Goal: Task Accomplishment & Management: Manage account settings

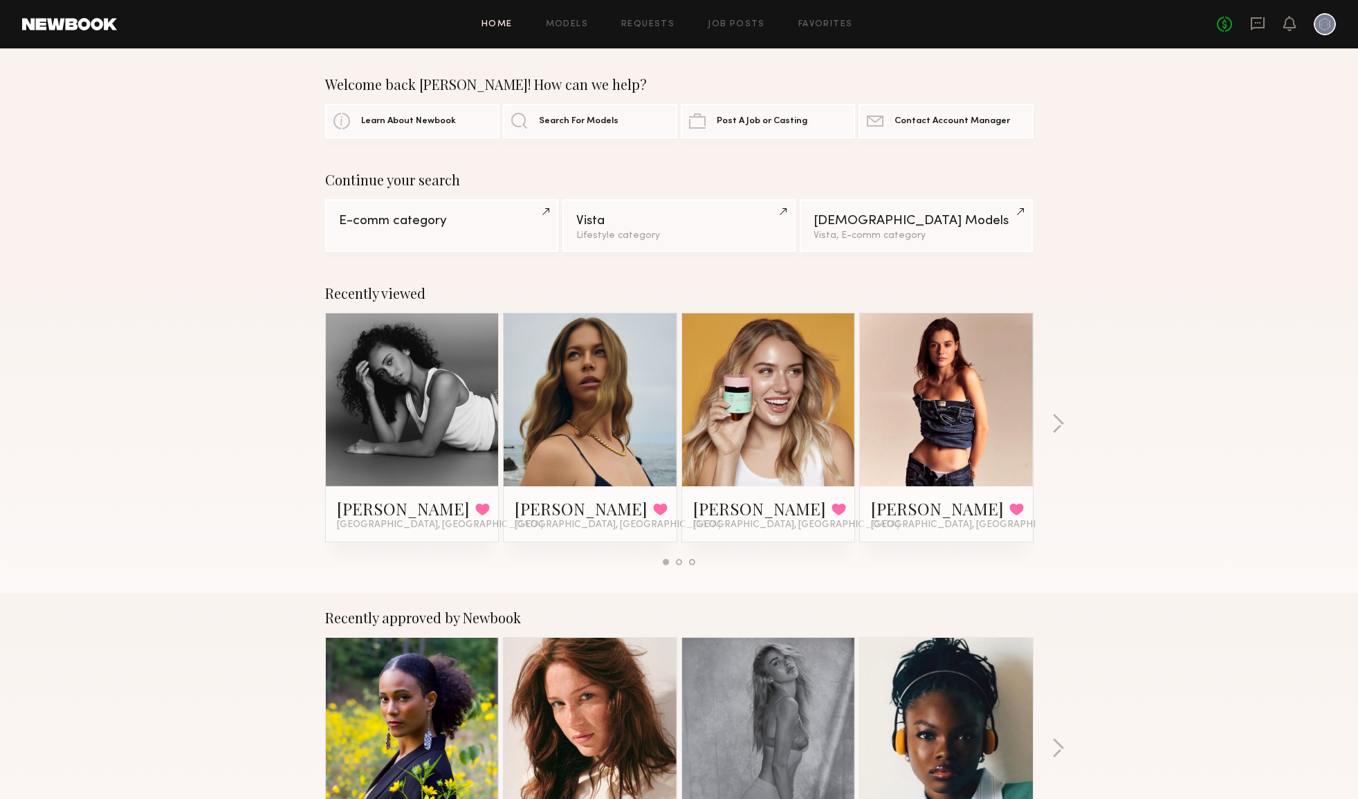
scroll to position [189, 0]
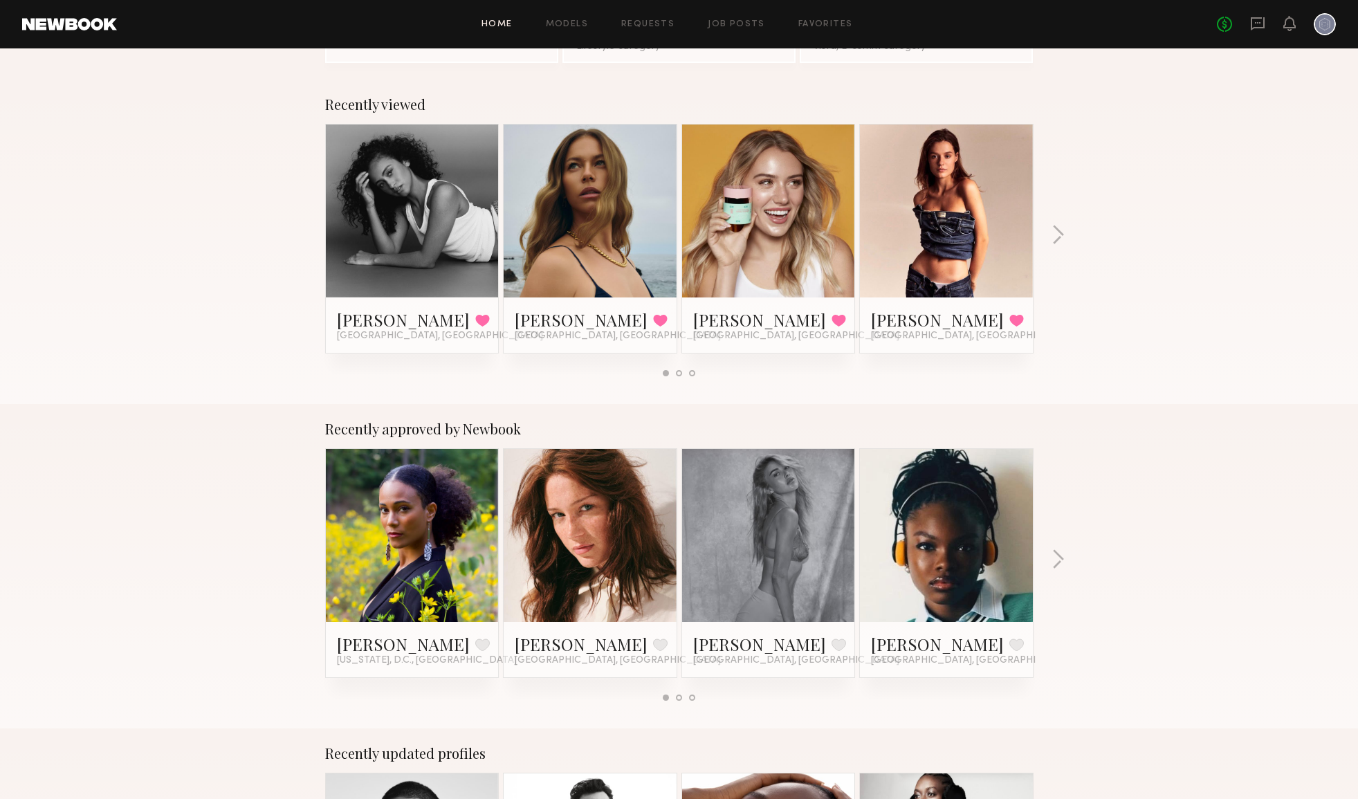
click at [1258, 27] on icon at bounding box center [1257, 23] width 14 height 13
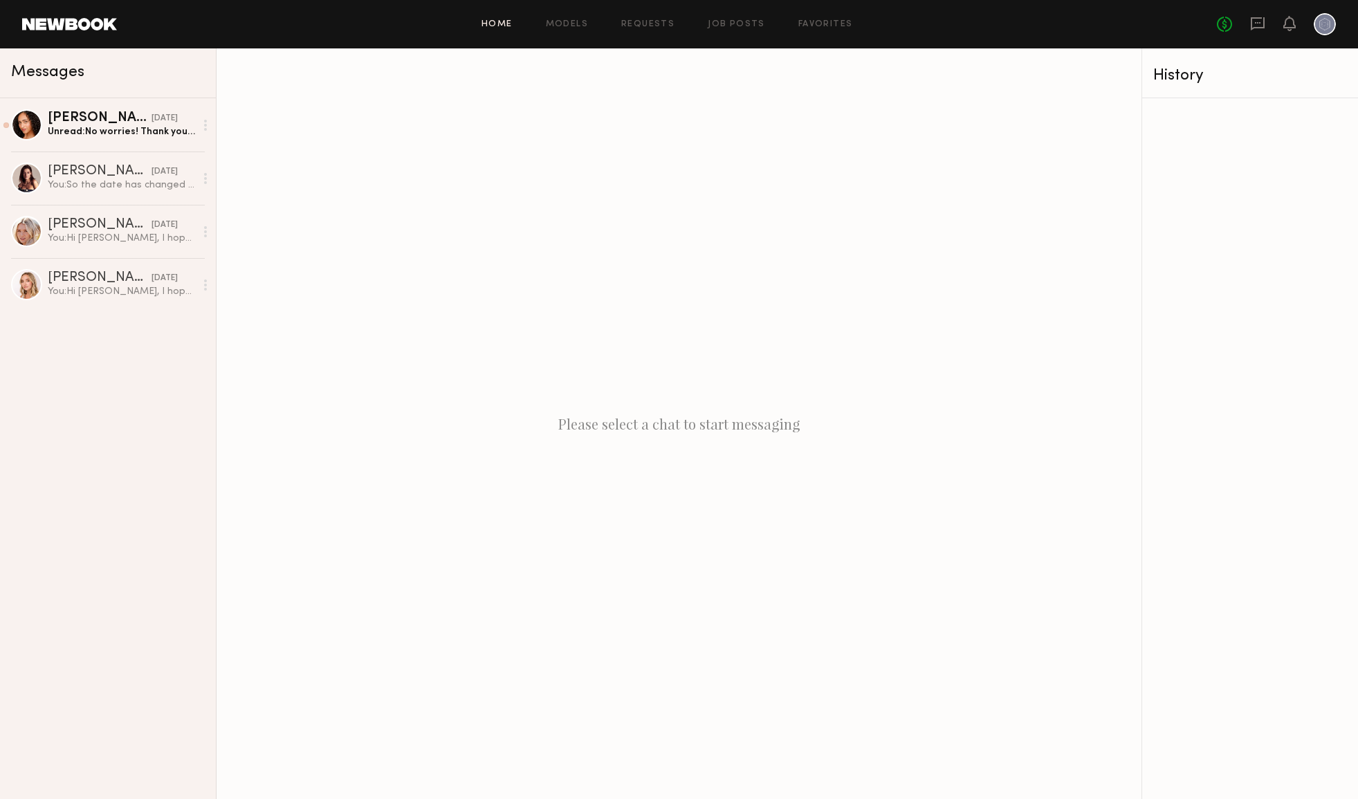
click at [506, 28] on link "Home" at bounding box center [496, 24] width 31 height 9
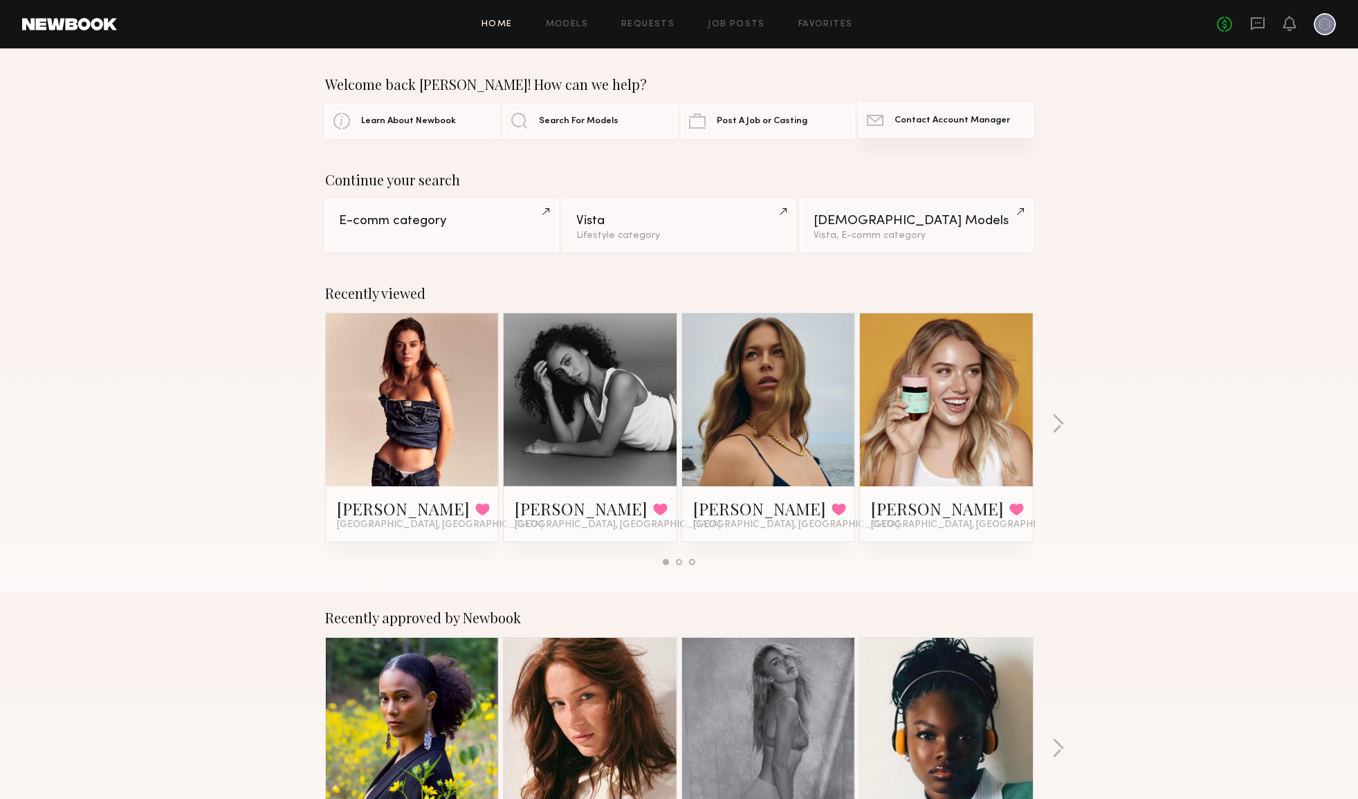
click at [949, 118] on span "Contact Account Manager" at bounding box center [952, 120] width 116 height 9
click at [960, 124] on span "Contact Account Manager" at bounding box center [952, 120] width 116 height 9
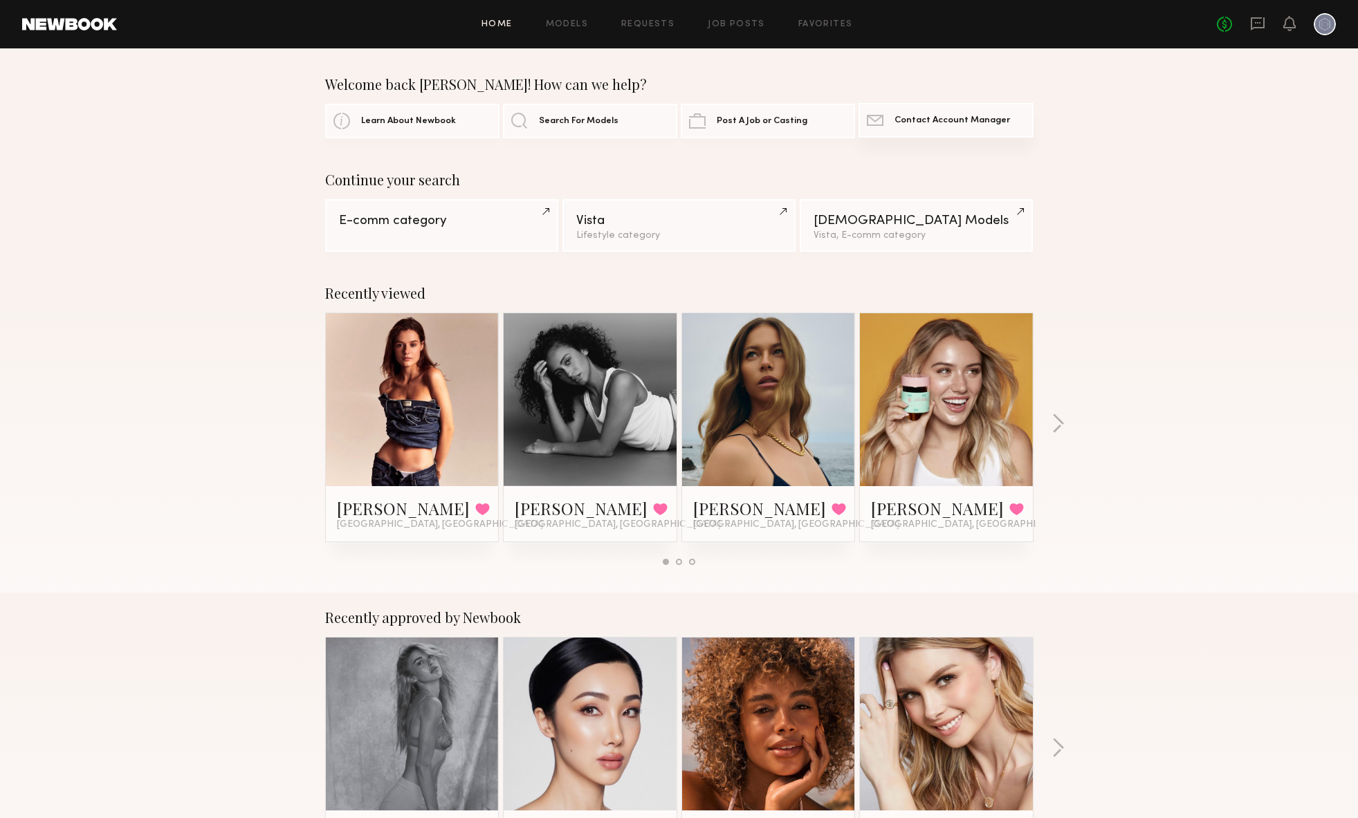
click at [955, 131] on link "Contact Newbook Contact Account Manager" at bounding box center [945, 120] width 174 height 35
click at [1334, 32] on link at bounding box center [1324, 24] width 22 height 22
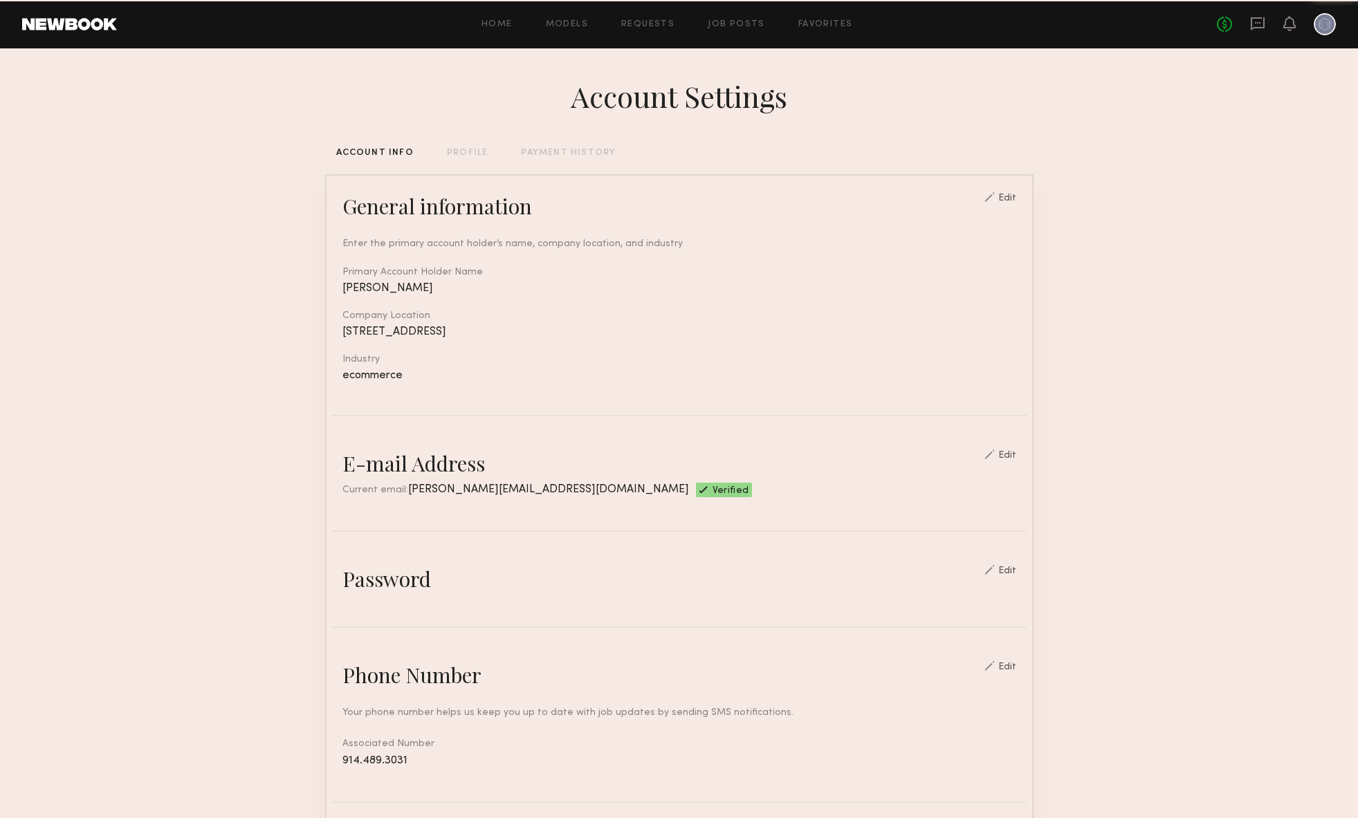
click at [1327, 30] on div at bounding box center [1324, 24] width 22 height 22
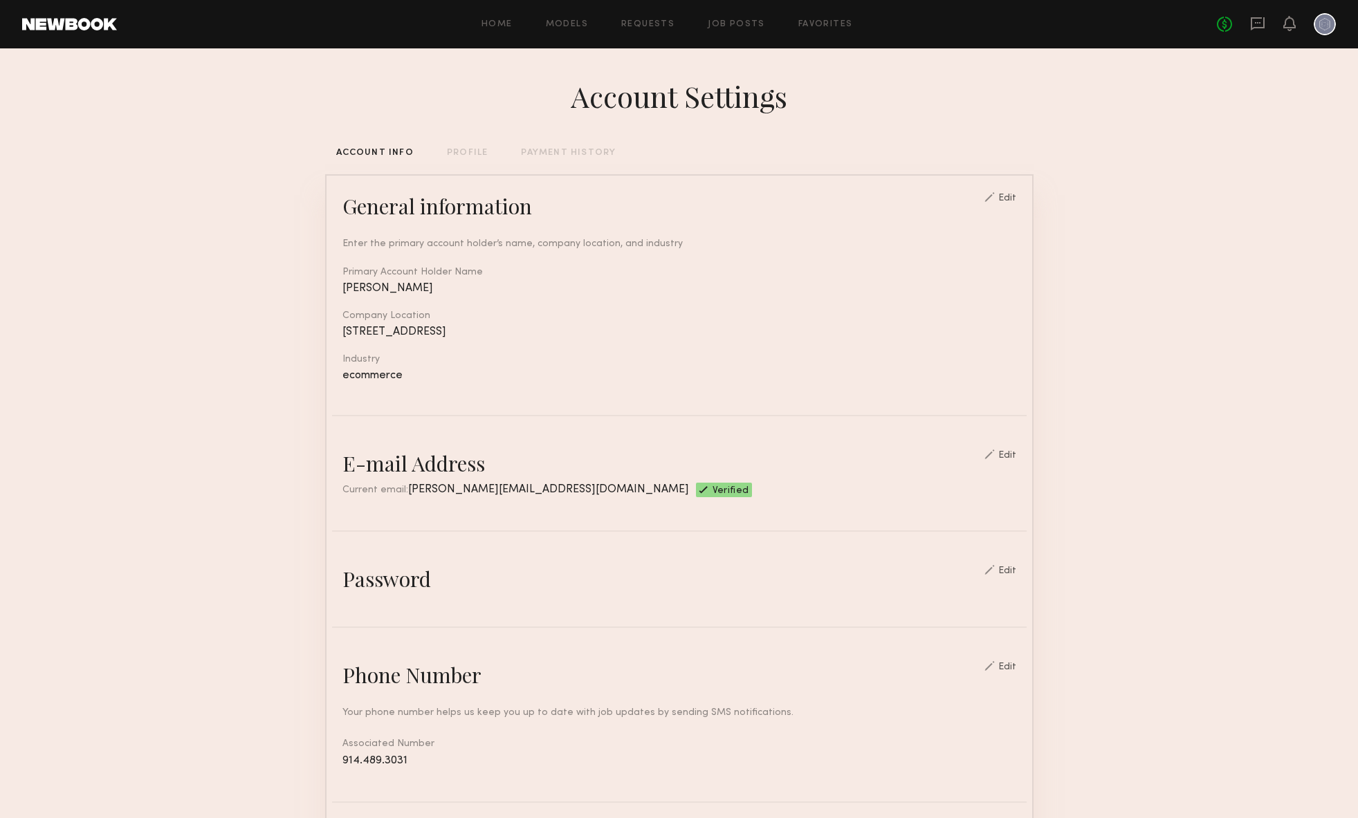
click at [551, 160] on div "Account Settings ACCOUNT INFO PROFILE PAYMENT HISTORY General information Edit …" at bounding box center [679, 671] width 708 height 1247
click at [549, 154] on div "PAYMENT HISTORY" at bounding box center [568, 153] width 95 height 9
